Goal: Find specific page/section: Find specific page/section

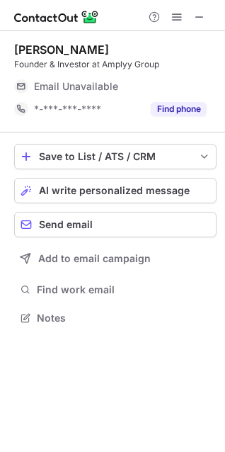
scroll to position [308, 225]
click at [196, 16] on span at bounding box center [199, 16] width 11 height 11
